Goal: Information Seeking & Learning: Check status

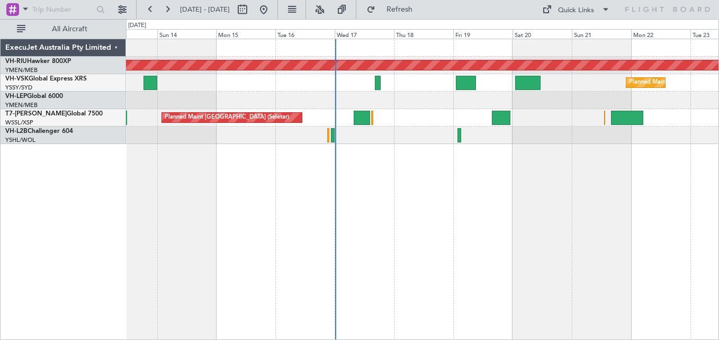
click at [319, 152] on div "Planned Maint [GEOGRAPHIC_DATA] ([GEOGRAPHIC_DATA]) Planned Maint Sydney ([PERS…" at bounding box center [422, 189] width 593 height 301
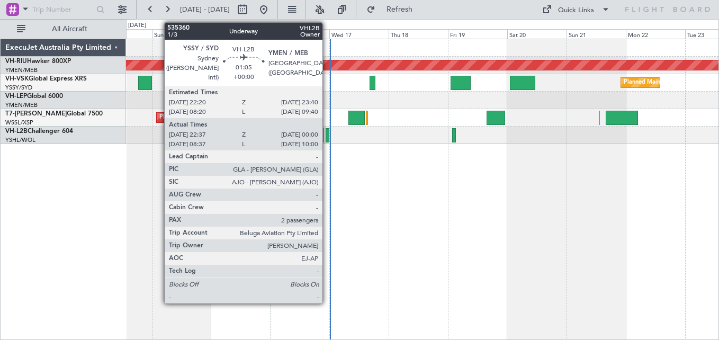
click at [327, 139] on div at bounding box center [327, 135] width 4 height 14
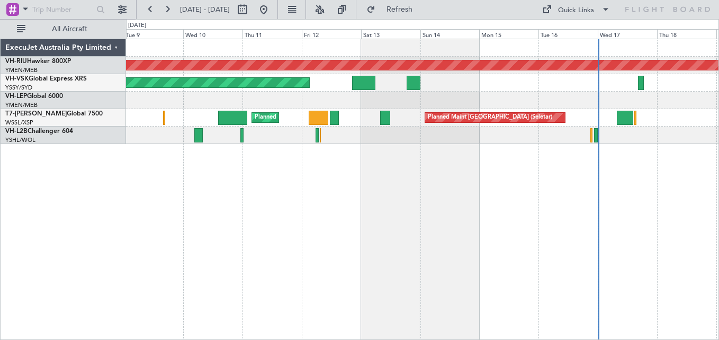
click at [513, 90] on div "Unplanned Maint Sydney ([PERSON_NAME] Intl) No Crew" at bounding box center [422, 82] width 592 height 17
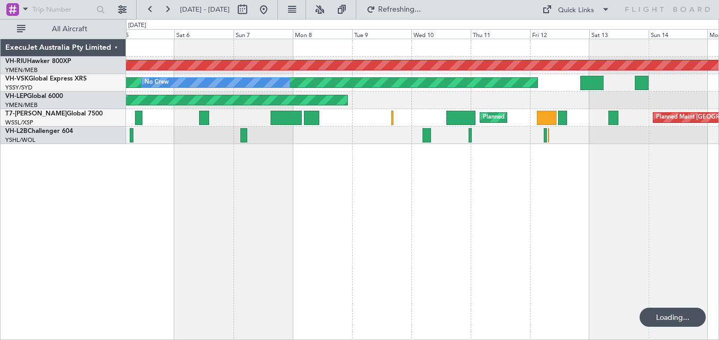
click at [411, 111] on div "Planned Maint [GEOGRAPHIC_DATA] ([GEOGRAPHIC_DATA]) Unplanned Maint Sydney ([PE…" at bounding box center [422, 91] width 592 height 105
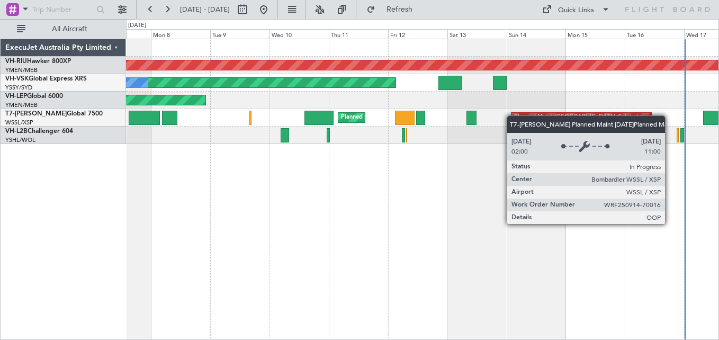
click at [512, 115] on div "Planned Maint [GEOGRAPHIC_DATA] ([GEOGRAPHIC_DATA]) Unplanned Maint Sydney ([PE…" at bounding box center [422, 91] width 592 height 105
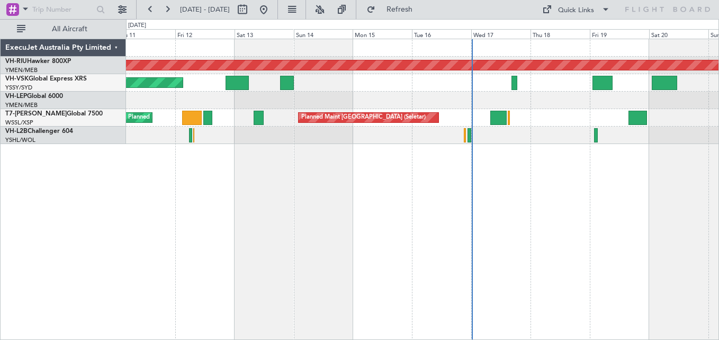
click at [352, 104] on div "Planned Maint [GEOGRAPHIC_DATA] ([GEOGRAPHIC_DATA]) Unplanned Maint Sydney ([PE…" at bounding box center [422, 91] width 592 height 105
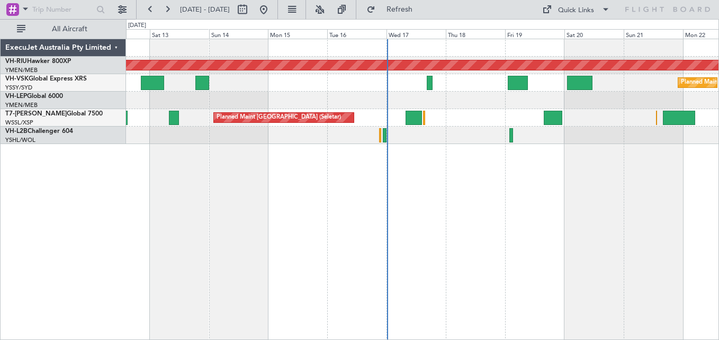
click at [473, 94] on div "Planned Maint [GEOGRAPHIC_DATA] ([GEOGRAPHIC_DATA]) Planned Maint Sydney ([PERS…" at bounding box center [422, 91] width 592 height 105
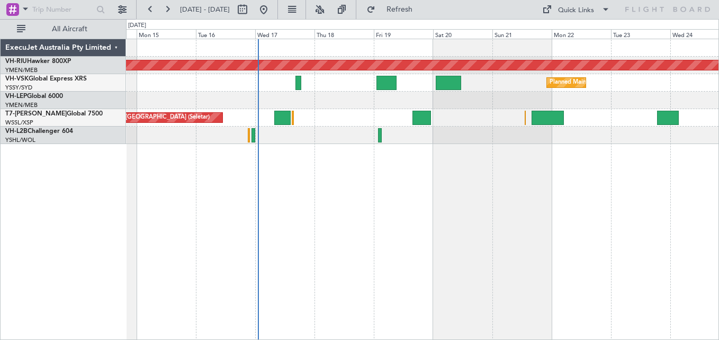
click at [334, 126] on div "Planned Maint [GEOGRAPHIC_DATA] ([GEOGRAPHIC_DATA]) Planned Maint Sydney ([PERS…" at bounding box center [422, 91] width 592 height 105
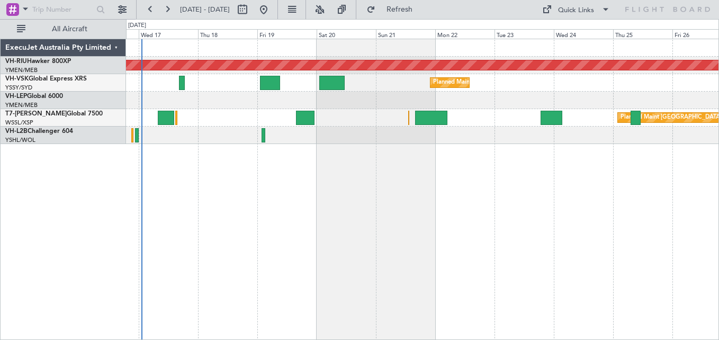
click at [406, 121] on div "Planned Maint [GEOGRAPHIC_DATA] (Seletar) Planned Maint [GEOGRAPHIC_DATA] (Sele…" at bounding box center [422, 117] width 592 height 17
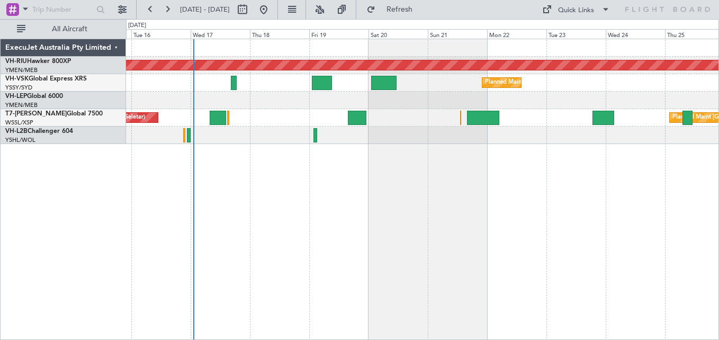
click at [581, 133] on div at bounding box center [422, 134] width 592 height 17
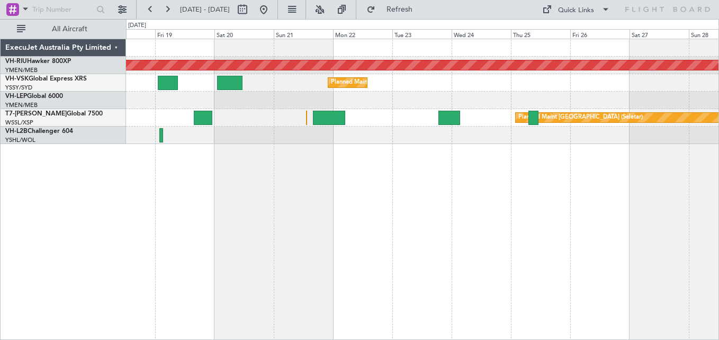
click at [401, 138] on div at bounding box center [422, 134] width 592 height 17
